Goal: Task Accomplishment & Management: Use online tool/utility

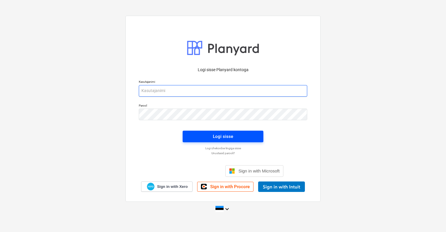
type input "[EMAIL_ADDRESS][DOMAIN_NAME]"
click at [214, 135] on div "Logi sisse" at bounding box center [223, 137] width 20 height 8
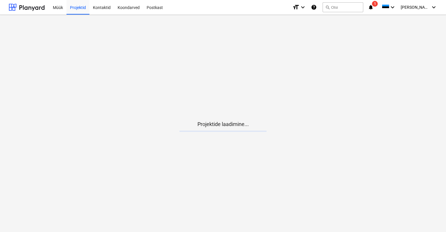
click at [378, 3] on span "1" at bounding box center [375, 4] width 6 height 6
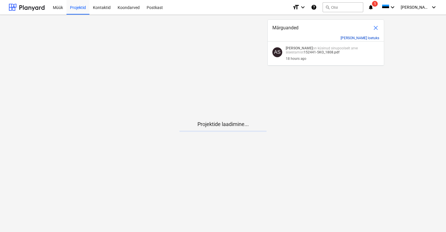
click at [367, 38] on button "[PERSON_NAME] loetuks" at bounding box center [360, 38] width 39 height 4
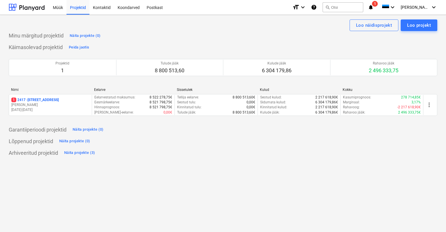
click at [266, 143] on div "Lõppenud projektid Näita projekte (0)" at bounding box center [223, 141] width 429 height 9
click at [270, 145] on div "Lõppenud projektid Näita projekte (0)" at bounding box center [223, 141] width 429 height 9
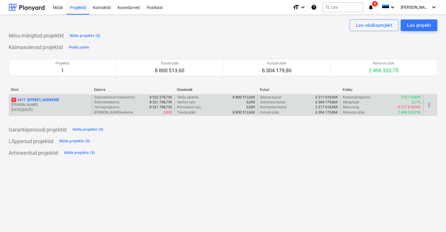
click at [14, 98] on span "1" at bounding box center [13, 100] width 5 height 5
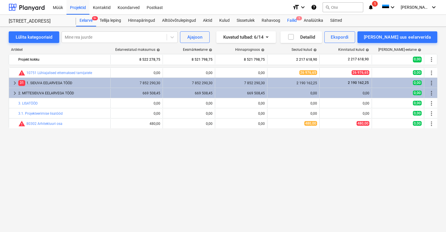
click at [296, 17] on div "Failid 1" at bounding box center [292, 21] width 17 height 12
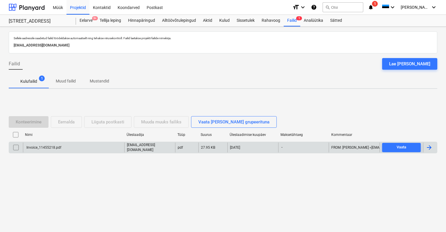
click at [51, 148] on div "Invoice_11455218.pdf" at bounding box center [44, 148] width 36 height 4
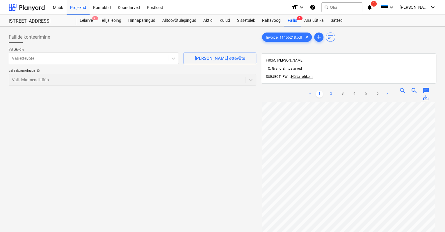
click at [330, 91] on link "2" at bounding box center [330, 94] width 7 height 7
click at [342, 91] on link "3" at bounding box center [342, 94] width 7 height 7
click at [353, 91] on link "4" at bounding box center [353, 94] width 7 height 7
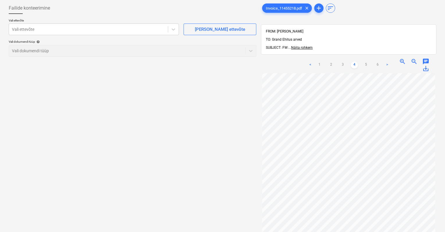
scroll to position [3, 0]
click at [365, 62] on link "5" at bounding box center [365, 65] width 7 height 7
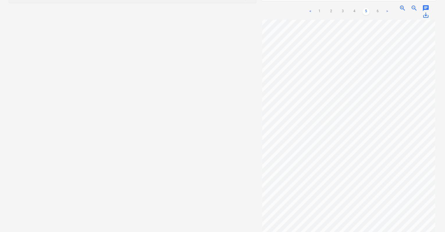
scroll to position [0, 0]
click at [377, 8] on link "6" at bounding box center [377, 11] width 7 height 7
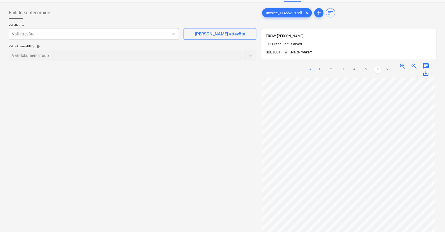
click at [386, 66] on link ">" at bounding box center [386, 69] width 7 height 7
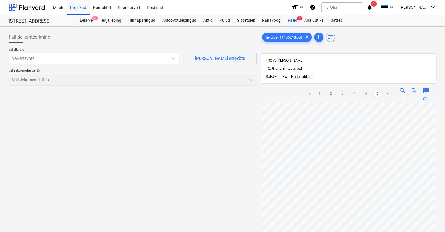
click at [319, 91] on link "1" at bounding box center [319, 94] width 7 height 7
click at [330, 91] on link "2" at bounding box center [330, 94] width 7 height 7
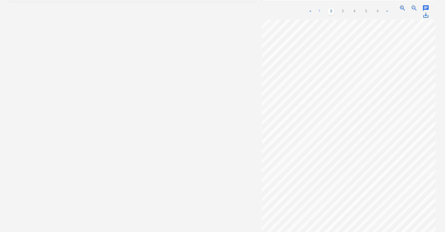
click at [318, 8] on link "1" at bounding box center [319, 11] width 7 height 7
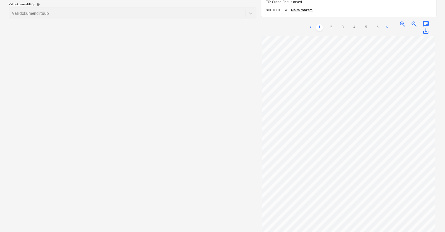
scroll to position [53, 0]
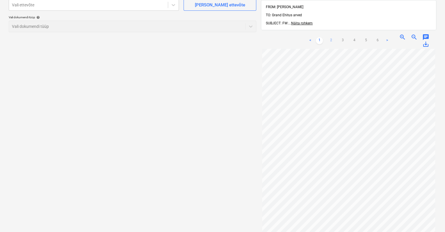
click at [331, 37] on link "2" at bounding box center [330, 40] width 7 height 7
click at [343, 37] on link "3" at bounding box center [342, 40] width 7 height 7
click at [353, 37] on link "4" at bounding box center [353, 40] width 7 height 7
click at [364, 37] on link "5" at bounding box center [365, 40] width 7 height 7
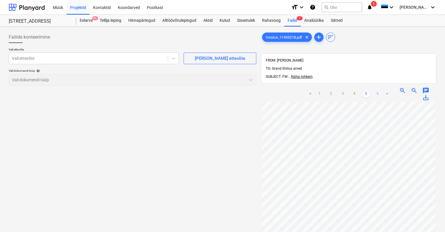
click at [377, 91] on link "6" at bounding box center [377, 94] width 7 height 7
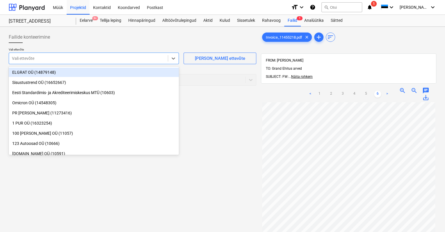
click at [34, 59] on div at bounding box center [88, 59] width 153 height 6
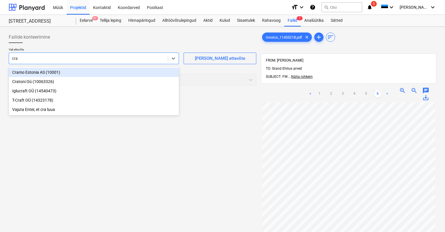
type input "cram"
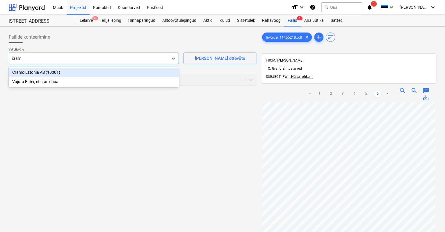
click at [26, 71] on div "Cramo Estonia AS (10001)" at bounding box center [94, 72] width 170 height 9
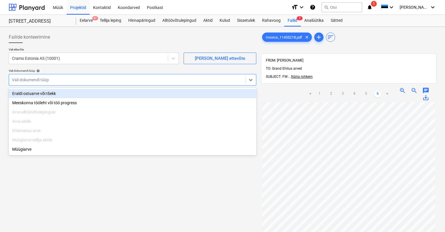
click at [28, 80] on div at bounding box center [127, 80] width 230 height 6
click at [36, 92] on div "Eraldi ostuarve või tšekk" at bounding box center [132, 93] width 247 height 9
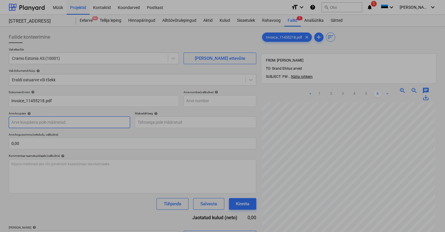
click at [42, 122] on body "Müük Projektid Kontaktid Koondarved Postkast format_size keyboard_arrow_down he…" at bounding box center [222, 116] width 445 height 232
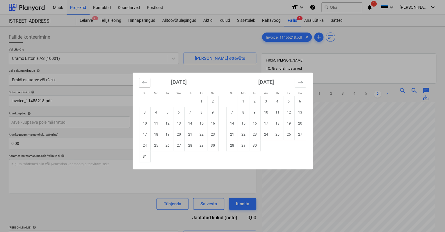
click at [148, 84] on button "Move backward to switch to the previous month." at bounding box center [144, 83] width 11 height 10
click at [167, 123] on td "15" at bounding box center [167, 123] width 11 height 11
type input "15 Jul 2025"
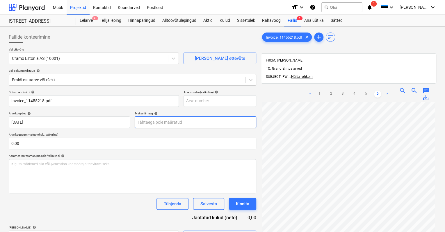
click at [156, 123] on body "Müük Projektid Kontaktid Koondarved Postkast format_size keyboard_arrow_down he…" at bounding box center [222, 116] width 445 height 232
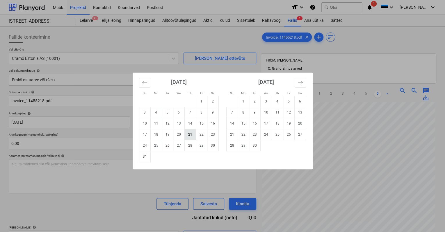
click at [187, 134] on td "21" at bounding box center [189, 134] width 11 height 11
type input "21 Aug 2025"
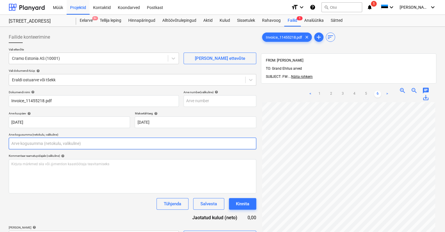
click at [137, 138] on input "text" at bounding box center [132, 144] width 247 height 12
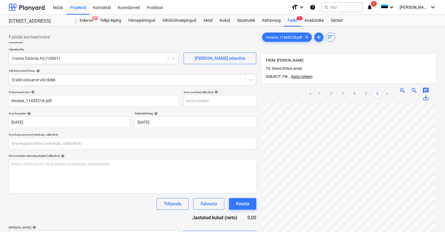
type input "0,00"
click at [146, 131] on div "Dokumendi nimi help Invoice_11455218.pdf Arve number (valikuline) help Arve kuu…" at bounding box center [132, 166] width 247 height 152
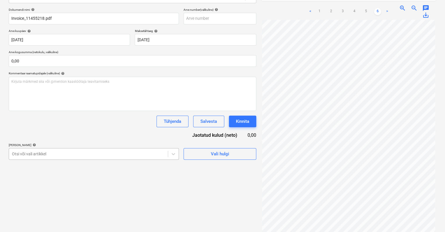
scroll to position [101, 0]
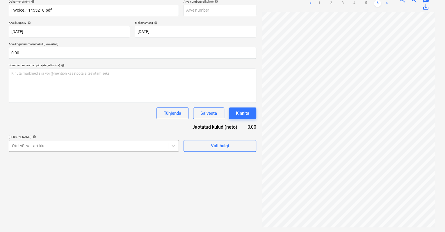
click at [103, 142] on body "Müük Projektid Kontaktid Koondarved Postkast format_size keyboard_arrow_down he…" at bounding box center [222, 25] width 445 height 232
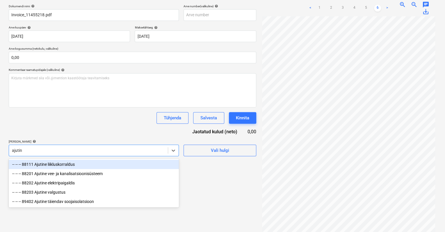
scroll to position [83, 0]
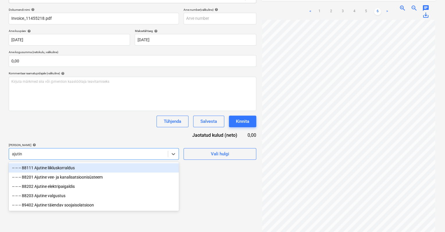
type input "ajutine"
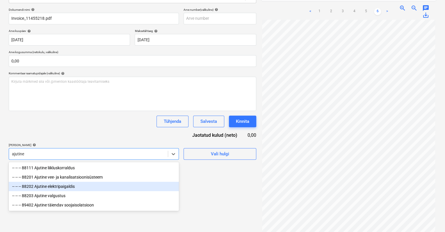
click at [60, 186] on div "-- -- -- 88202 Ajutine elektripaigaldis" at bounding box center [94, 186] width 170 height 9
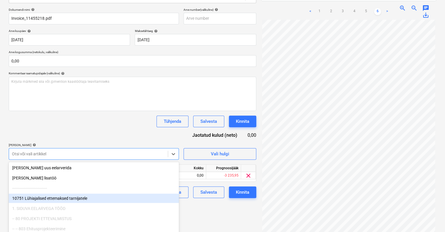
click at [193, 216] on div "Failide konteerimine Vali ettevõte Cramo Estonia AS (10001) Lisa uus ettevõte V…" at bounding box center [132, 89] width 252 height 284
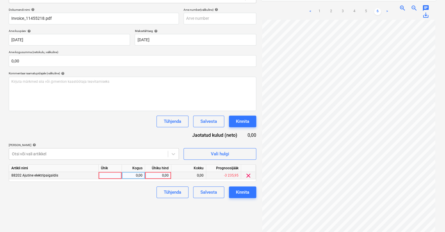
click at [160, 175] on div "0,00" at bounding box center [157, 175] width 21 height 7
type input "21,84"
click at [365, 8] on link "5" at bounding box center [365, 11] width 7 height 7
click at [354, 8] on link "4" at bounding box center [353, 11] width 7 height 7
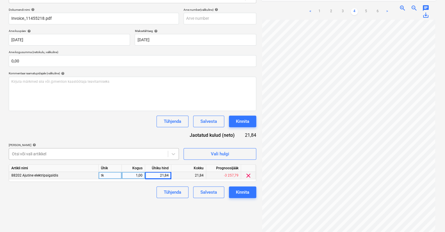
scroll to position [101, 0]
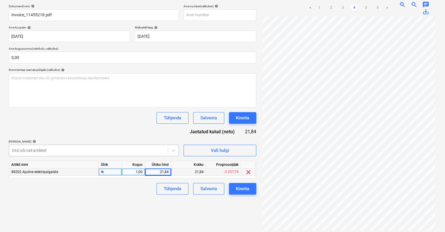
click at [56, 146] on body "Müük Projektid Kontaktid Koondarved Postkast format_size keyboard_arrow_down he…" at bounding box center [222, 30] width 445 height 232
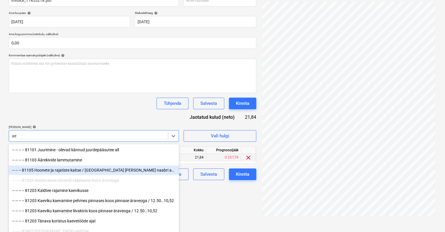
type input "a"
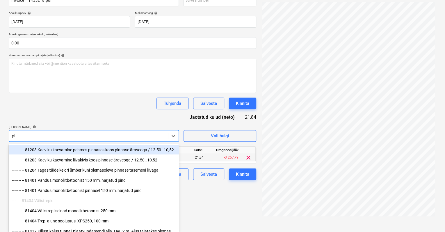
type input "pii"
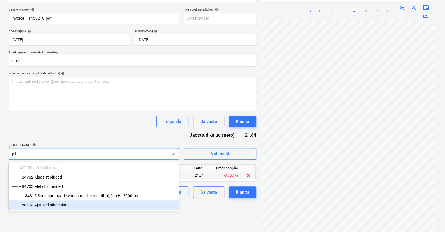
click at [50, 206] on div "-- -- -- 88104 Ajutised piirdeaiad" at bounding box center [94, 205] width 170 height 9
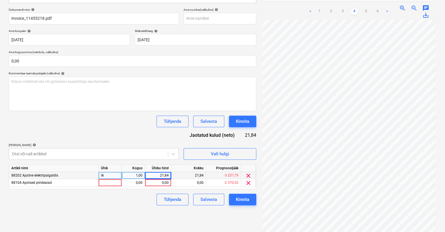
click at [196, 214] on div "Failide konteerimine Vali ettevõte Cramo Estonia AS (10001) Lisa uus ettevõte V…" at bounding box center [222, 88] width 445 height 288
click at [160, 183] on div "0,00" at bounding box center [157, 182] width 21 height 7
type input "118,35"
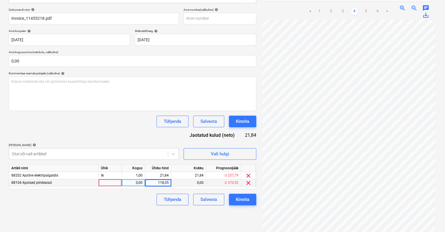
click at [112, 199] on div "Tühjenda Salvesta Kinnita" at bounding box center [132, 200] width 247 height 12
click at [342, 8] on link "3" at bounding box center [342, 11] width 7 height 7
click at [330, 8] on link "2" at bounding box center [330, 11] width 7 height 7
click at [343, 8] on link "3" at bounding box center [342, 11] width 7 height 7
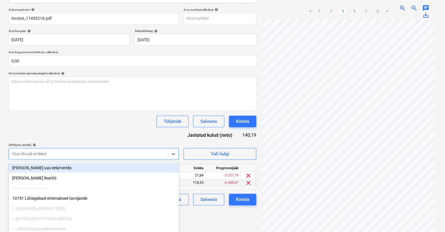
scroll to position [101, 0]
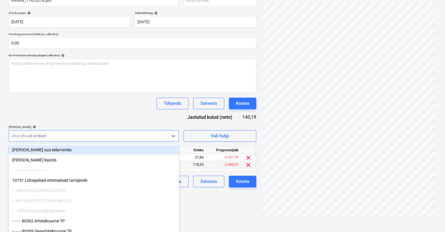
click at [49, 132] on body "Müük Projektid Kontaktid Koondarved Postkast format_size keyboard_arrow_down he…" at bounding box center [222, 15] width 445 height 232
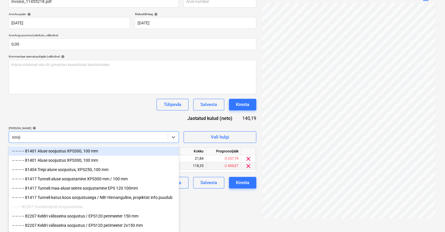
scroll to position [83, 0]
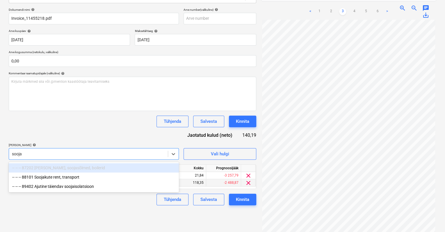
type input "soojak"
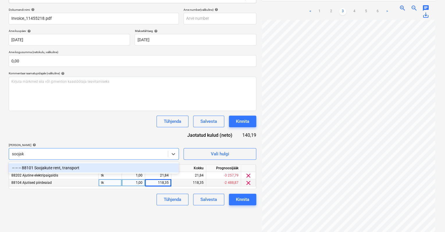
click at [56, 167] on div "-- -- -- 88101 Soojakute rent, transport" at bounding box center [94, 167] width 170 height 9
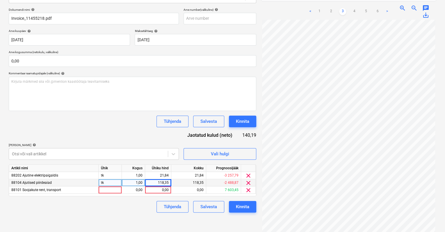
click at [198, 207] on div "Failide konteerimine Vali ettevõte Cramo Estonia AS (10001) Lisa uus ettevõte V…" at bounding box center [132, 89] width 252 height 284
click at [153, 191] on div "0,00" at bounding box center [157, 190] width 21 height 7
type input "254,80"
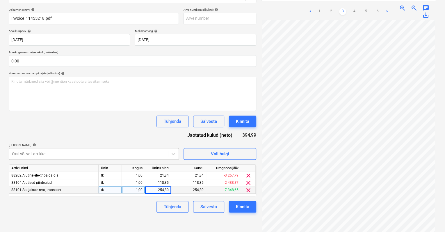
click at [110, 210] on div "Tühjenda Salvesta Kinnita" at bounding box center [132, 207] width 247 height 12
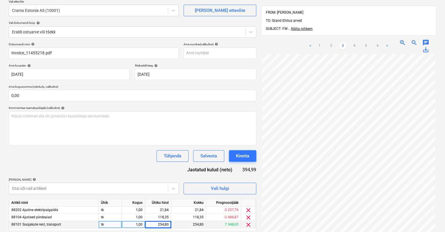
scroll to position [0, 0]
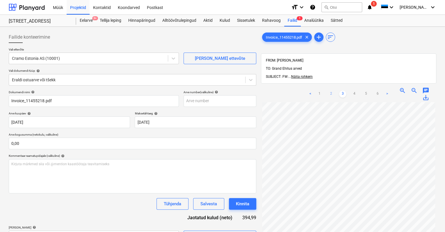
click at [331, 91] on link "2" at bounding box center [330, 94] width 7 height 7
click at [320, 91] on link "1" at bounding box center [319, 94] width 7 height 7
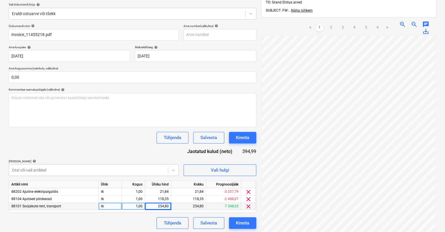
scroll to position [83, 0]
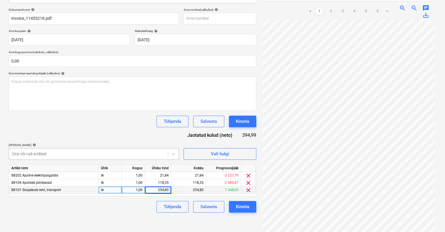
click at [45, 150] on body "Müük Projektid Kontaktid Koondarved Postkast format_size keyboard_arrow_down he…" at bounding box center [222, 33] width 445 height 232
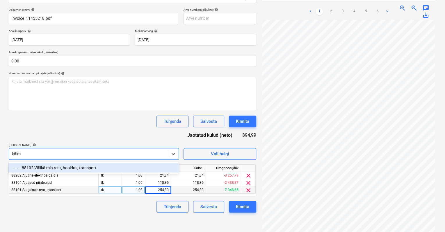
type input "käiml"
click at [52, 167] on div "-- -- -- 88102 Välikäimla rent, hooldus, transport" at bounding box center [94, 167] width 170 height 9
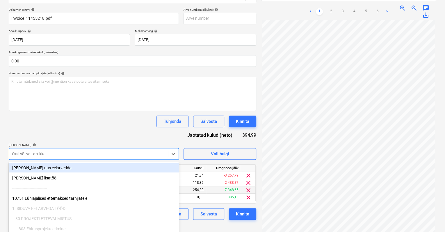
scroll to position [101, 0]
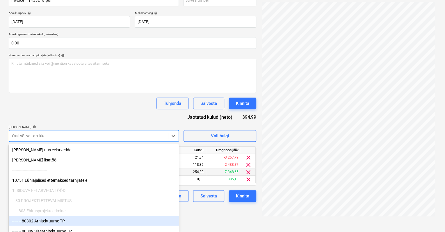
click at [196, 132] on html "Müük Projektid Kontaktid Koondarved Postkast format_size keyboard_arrow_down he…" at bounding box center [222, 15] width 445 height 232
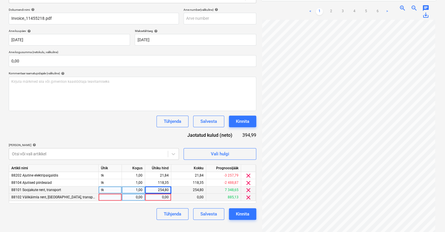
click at [164, 197] on div "0,00" at bounding box center [157, 197] width 21 height 7
type input "81,65"
click at [133, 214] on div "Tühjenda Salvesta Kinnita" at bounding box center [132, 214] width 247 height 12
click at [110, 217] on div "Tühjenda Salvesta Kinnita" at bounding box center [132, 214] width 247 height 12
click at [107, 218] on div "Tühjenda Salvesta Kinnita" at bounding box center [132, 214] width 247 height 12
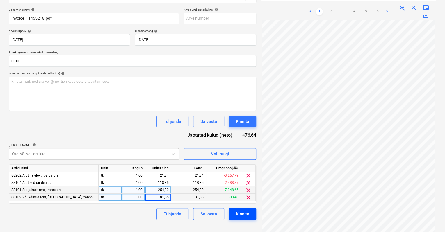
click at [240, 212] on div "Kinnita" at bounding box center [242, 214] width 13 height 8
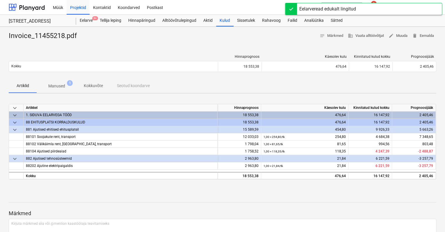
click at [173, 50] on div "Hinnaprognoos Käesolev kulu Kinnitatud kulud kokku Prognoosijääk Kokku 18 553,3…" at bounding box center [222, 64] width 427 height 29
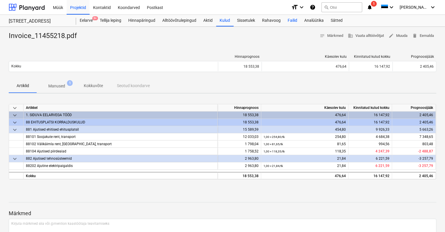
click at [291, 19] on div "Failid" at bounding box center [292, 21] width 17 height 12
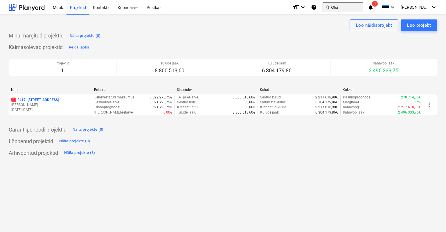
click at [357, 8] on button "search Otsi" at bounding box center [343, 7] width 41 height 10
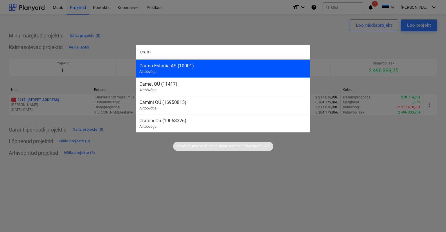
type input "cram"
click at [152, 66] on div "Cramo Estonia AS (10001)" at bounding box center [222, 66] width 167 height 6
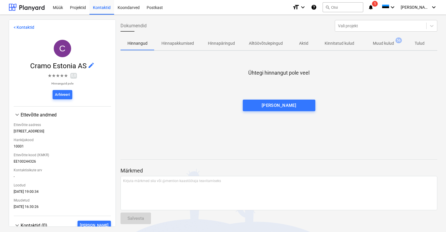
click at [383, 44] on p "Muud kulud" at bounding box center [383, 43] width 21 height 6
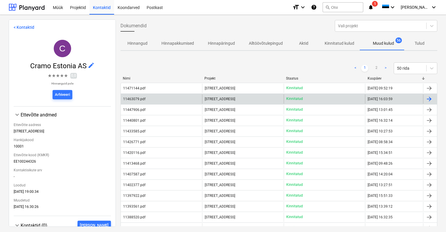
click at [134, 99] on div "11463079.pdf" at bounding box center [134, 99] width 22 height 4
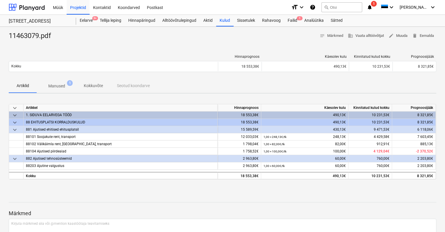
click at [56, 86] on p "Manused" at bounding box center [56, 86] width 17 height 6
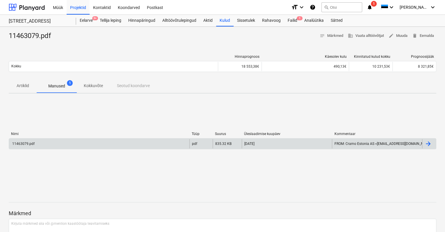
click at [26, 144] on div "11463079.pdf" at bounding box center [22, 144] width 23 height 4
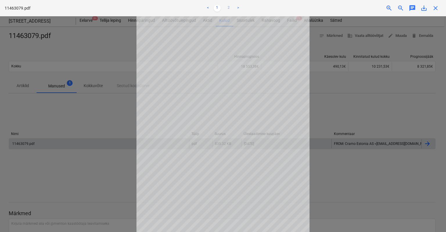
click at [228, 8] on link "2" at bounding box center [228, 8] width 7 height 7
click at [436, 7] on span "close" at bounding box center [435, 8] width 7 height 7
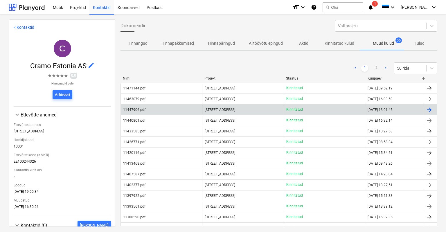
click at [128, 111] on div "11447906.pdf" at bounding box center [134, 110] width 22 height 4
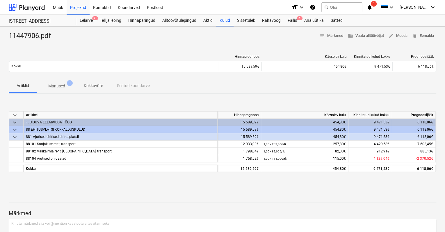
click at [58, 84] on p "Manused" at bounding box center [56, 86] width 17 height 6
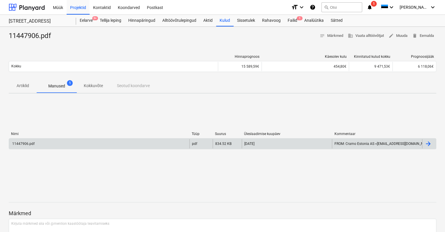
click at [27, 142] on div "11447906.pdf" at bounding box center [22, 144] width 23 height 4
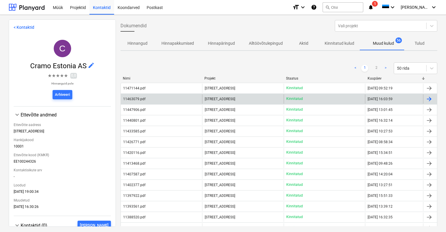
click at [135, 99] on div "11463079.pdf" at bounding box center [134, 99] width 22 height 4
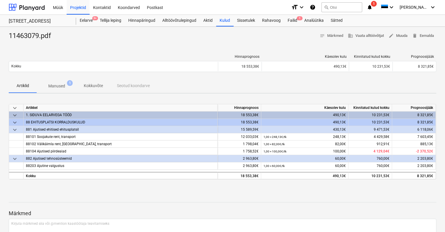
click at [56, 86] on p "Manused" at bounding box center [56, 86] width 17 height 6
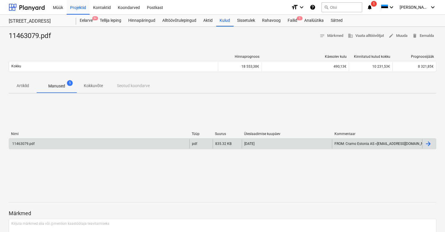
click at [25, 143] on div "11463079.pdf" at bounding box center [22, 144] width 23 height 4
